Goal: Information Seeking & Learning: Learn about a topic

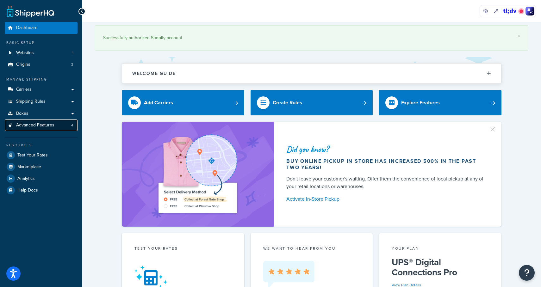
click at [70, 124] on link "Advanced Features 4" at bounding box center [41, 126] width 73 height 12
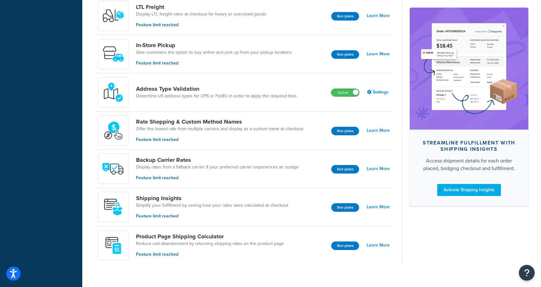
scroll to position [264, 0]
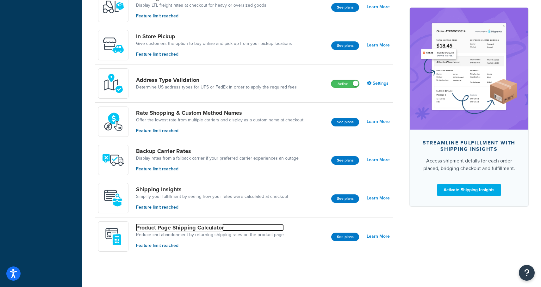
click at [137, 227] on link "Product Page Shipping Calculator" at bounding box center [210, 227] width 148 height 7
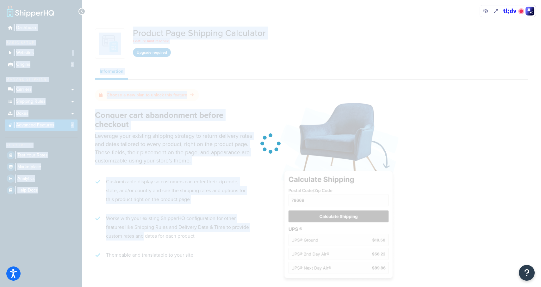
click at [158, 226] on div "Dashboard Basic Setup Websites 1 Origins 3 Manage Shipping Carriers Carriers Al…" at bounding box center [270, 166] width 541 height 332
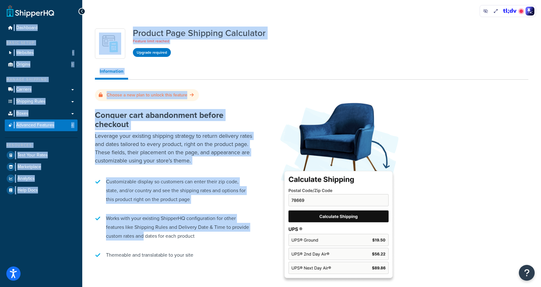
click at [122, 115] on h2 "Conquer cart abandonment before checkout" at bounding box center [174, 120] width 158 height 18
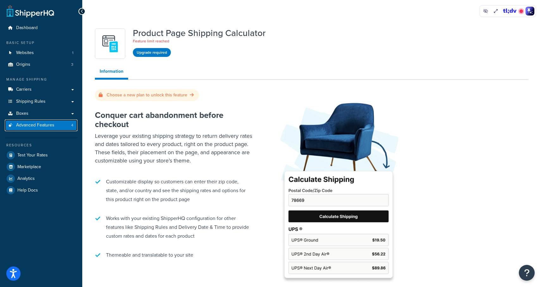
click at [56, 128] on link "Advanced Features 4" at bounding box center [41, 126] width 73 height 12
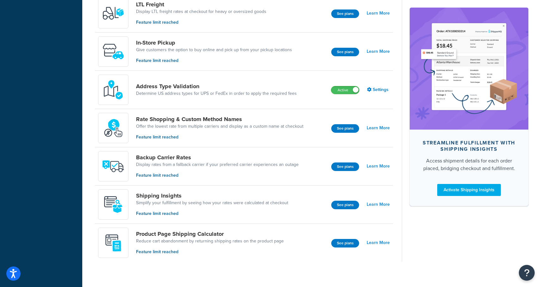
scroll to position [264, 0]
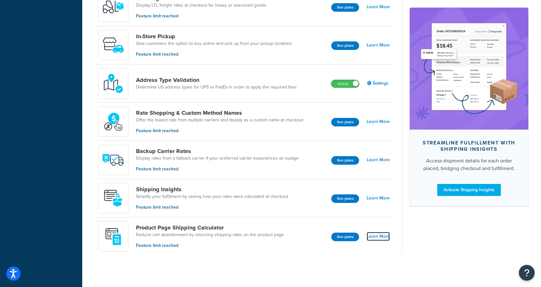
click at [373, 240] on link "Learn More" at bounding box center [378, 236] width 23 height 9
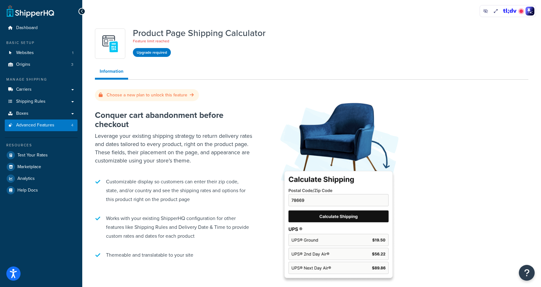
click at [105, 71] on link "Information" at bounding box center [111, 72] width 33 height 15
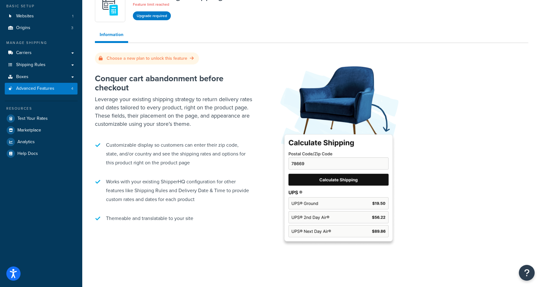
scroll to position [1, 0]
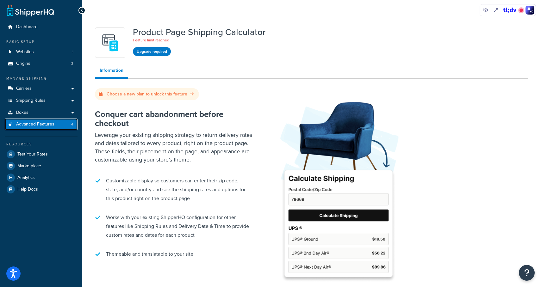
click at [37, 128] on link "Advanced Features 4" at bounding box center [41, 125] width 73 height 12
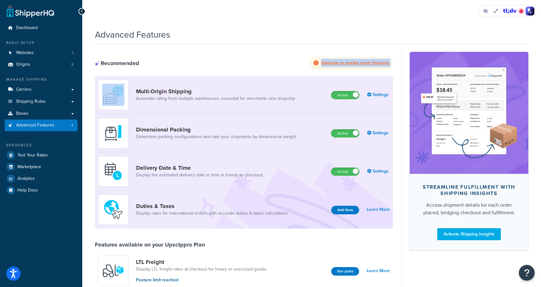
drag, startPoint x: 381, startPoint y: 63, endPoint x: 388, endPoint y: 63, distance: 7.9
click at [388, 63] on div "Upgrade to enable more features" at bounding box center [351, 63] width 83 height 13
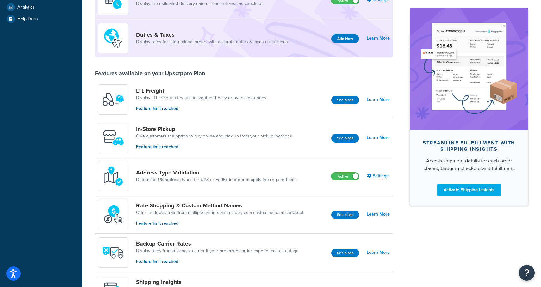
scroll to position [264, 0]
